Goal: Transaction & Acquisition: Book appointment/travel/reservation

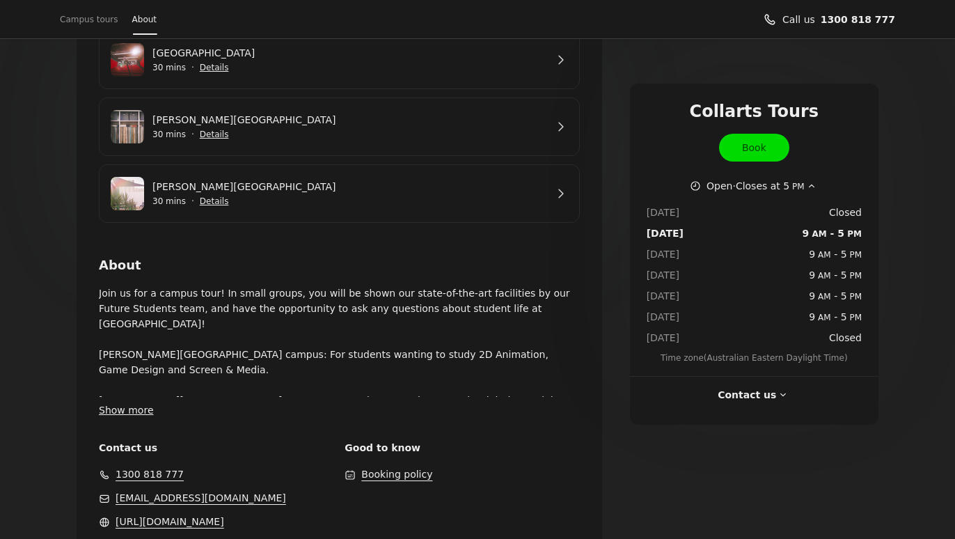
scroll to position [339, 0]
click at [145, 405] on button "Show more" at bounding box center [126, 409] width 55 height 15
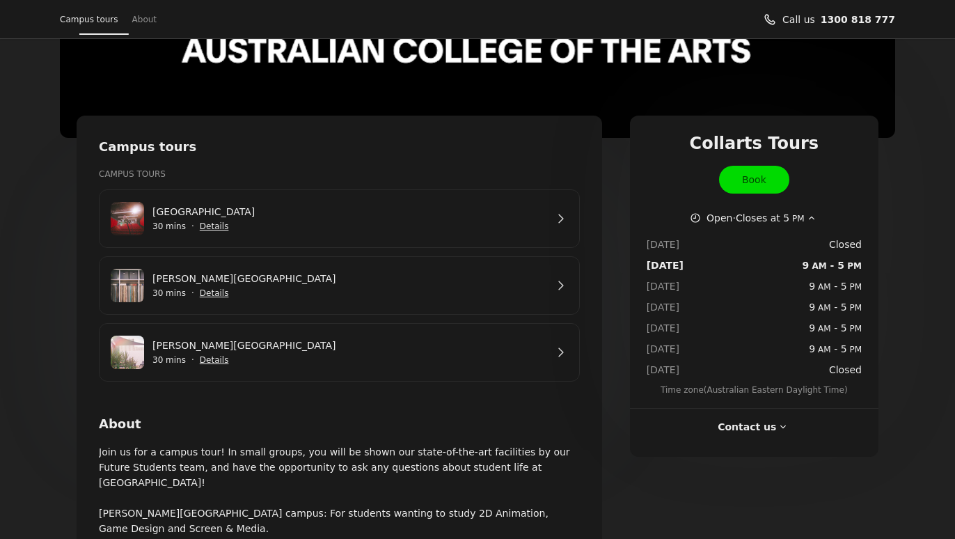
scroll to position [70, 0]
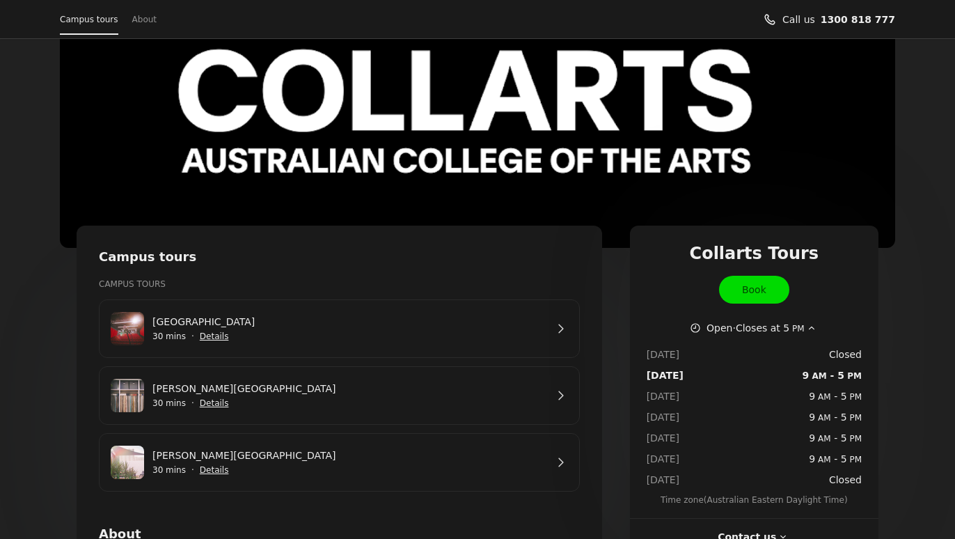
click at [282, 329] on link "[GEOGRAPHIC_DATA]" at bounding box center [348, 321] width 393 height 15
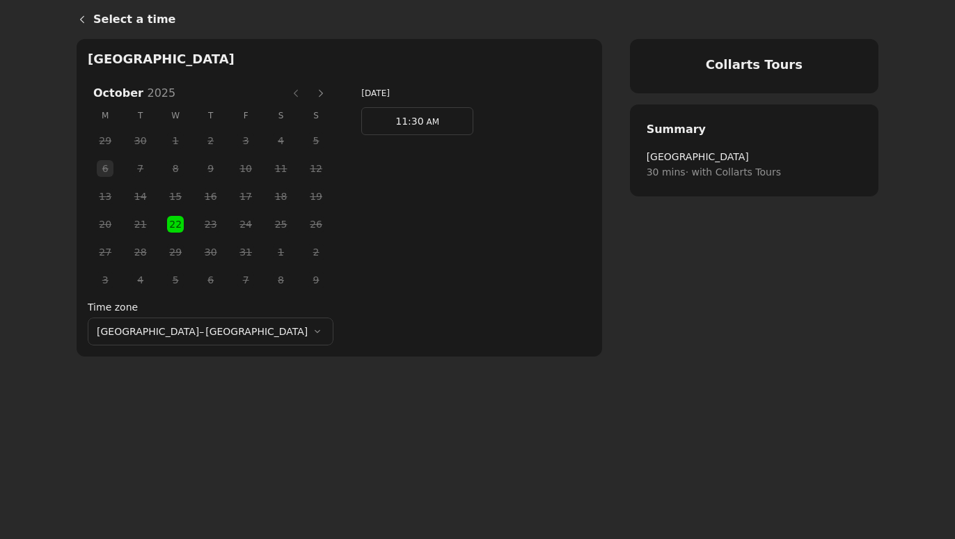
click at [310, 89] on button "Next month" at bounding box center [321, 93] width 22 height 22
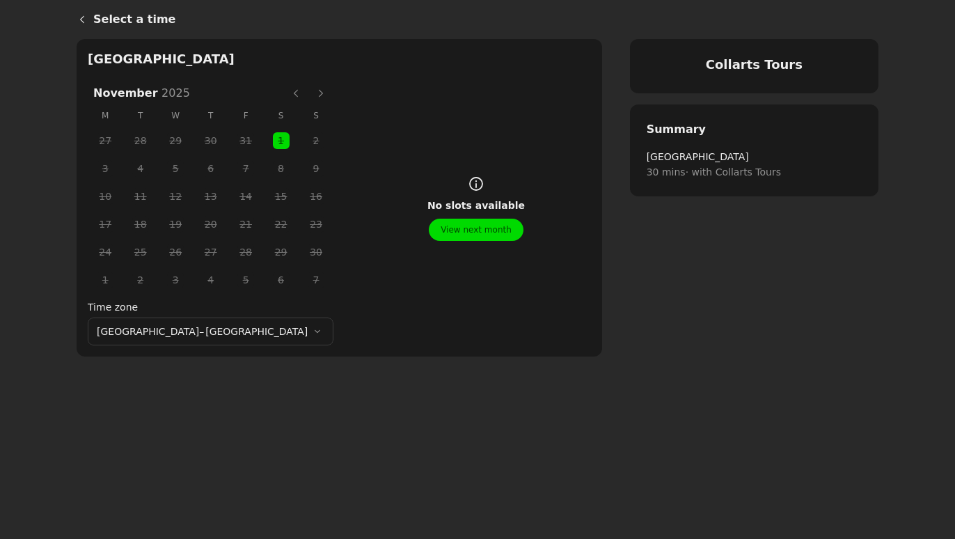
click at [435, 237] on button "View next month" at bounding box center [476, 230] width 95 height 22
click at [285, 95] on button "Previous month" at bounding box center [296, 93] width 22 height 22
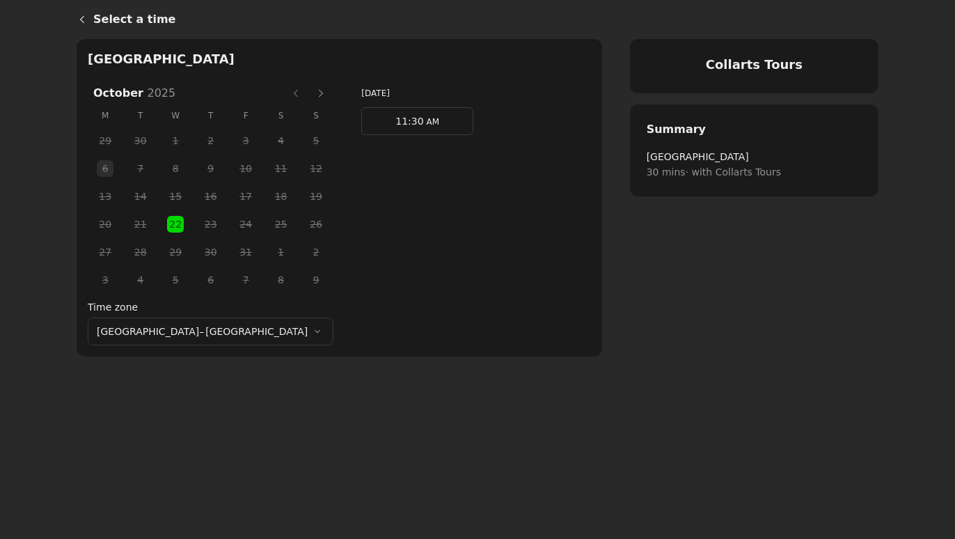
click at [395, 117] on span "11:30" at bounding box center [409, 121] width 28 height 11
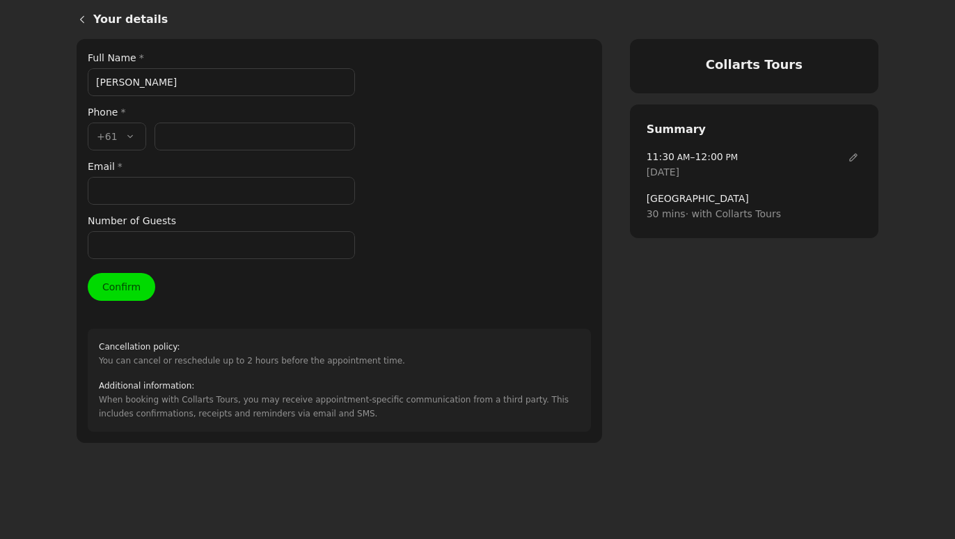
type input "[PERSON_NAME]"
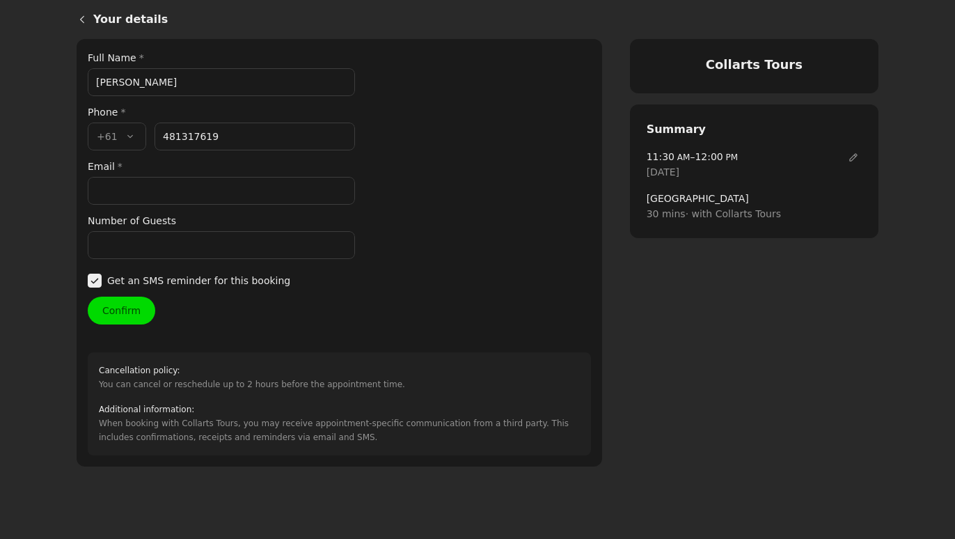
type input "481 317 619"
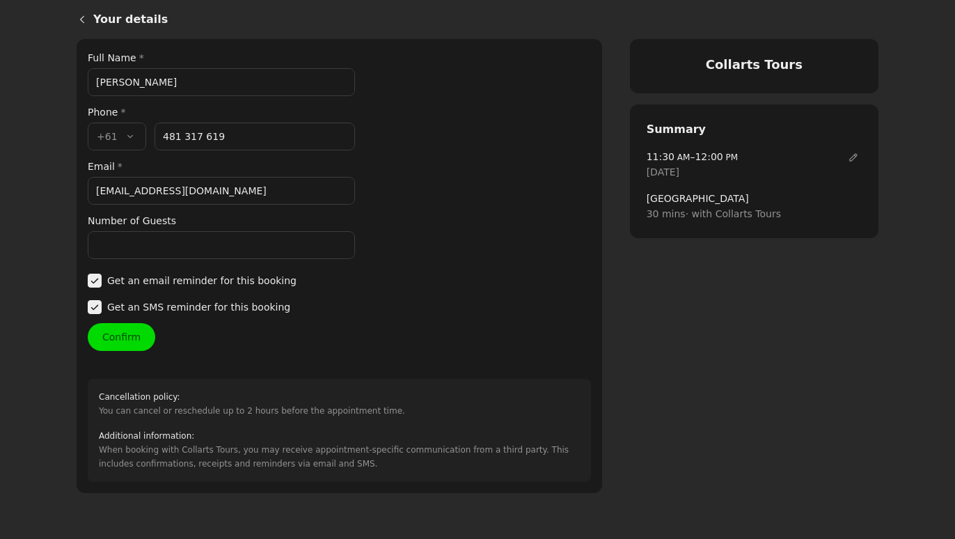
type input "[EMAIL_ADDRESS][DOMAIN_NAME]"
type input "2"
click at [97, 280] on icon at bounding box center [95, 281] width 8 height 6
click at [88, 281] on input "​ Get an email reminder for this booking" at bounding box center [87, 281] width 1 height 1
checkbox input "false"
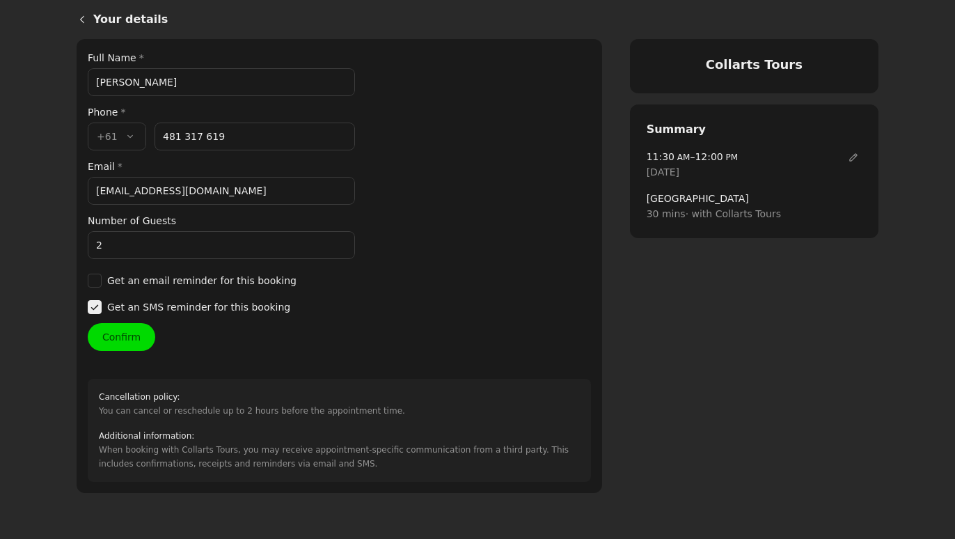
click at [96, 304] on icon at bounding box center [94, 307] width 13 height 13
click at [88, 307] on input "​ Get an SMS reminder for this booking" at bounding box center [87, 307] width 1 height 1
checkbox input "false"
click at [95, 282] on span at bounding box center [95, 281] width 14 height 14
click at [88, 281] on input "​ Get an email reminder for this booking" at bounding box center [87, 281] width 1 height 1
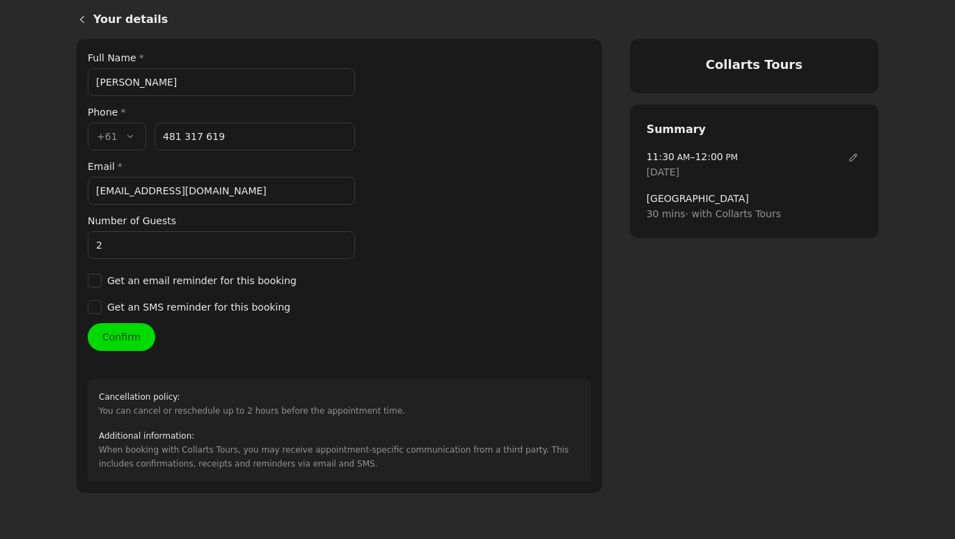
checkbox input "true"
click at [112, 333] on button "Confirm" at bounding box center [122, 337] width 68 height 28
